Goal: Information Seeking & Learning: Learn about a topic

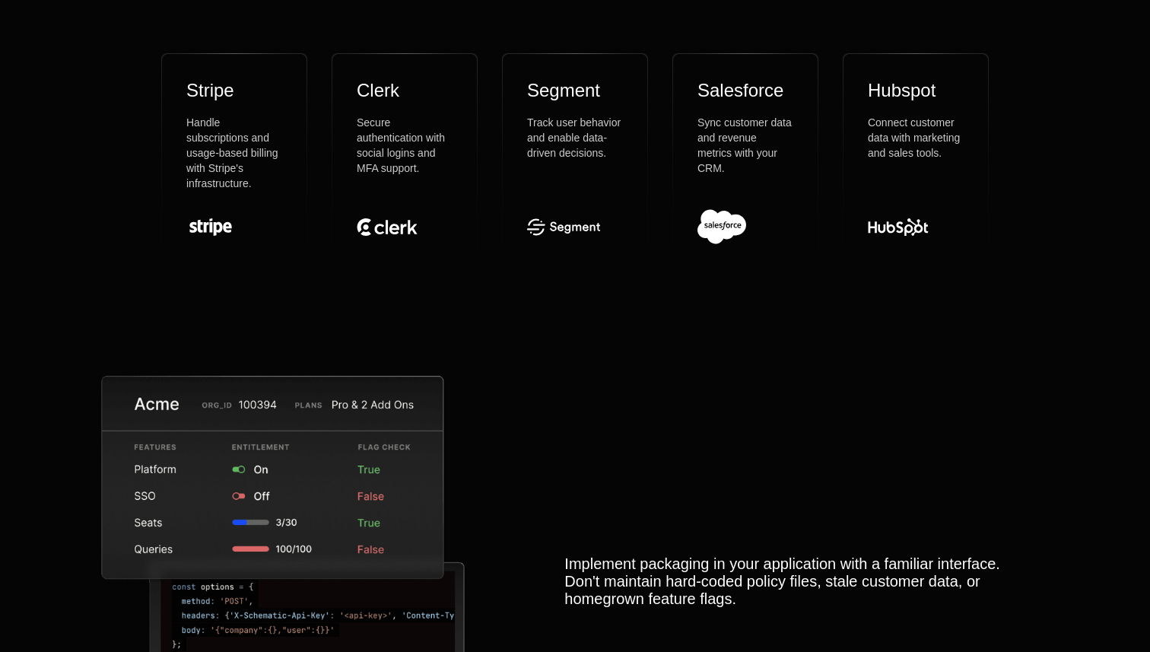
scroll to position [4516, 0]
